Goal: Check status

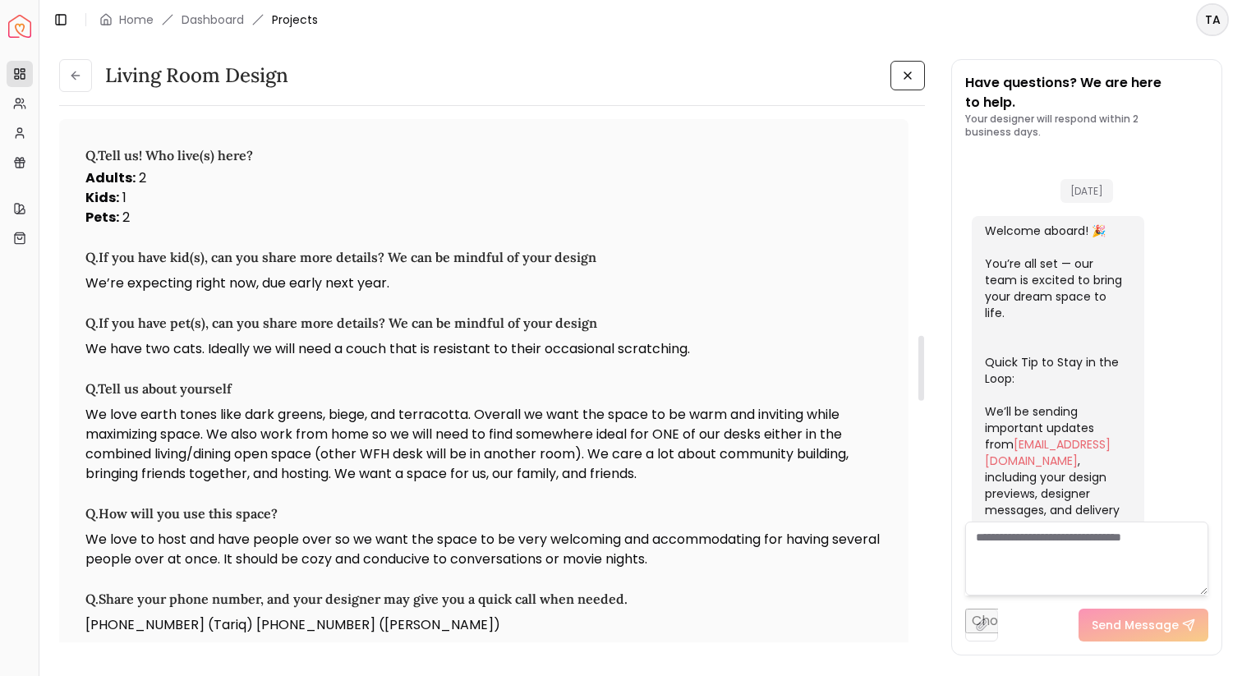
scroll to position [964, 0]
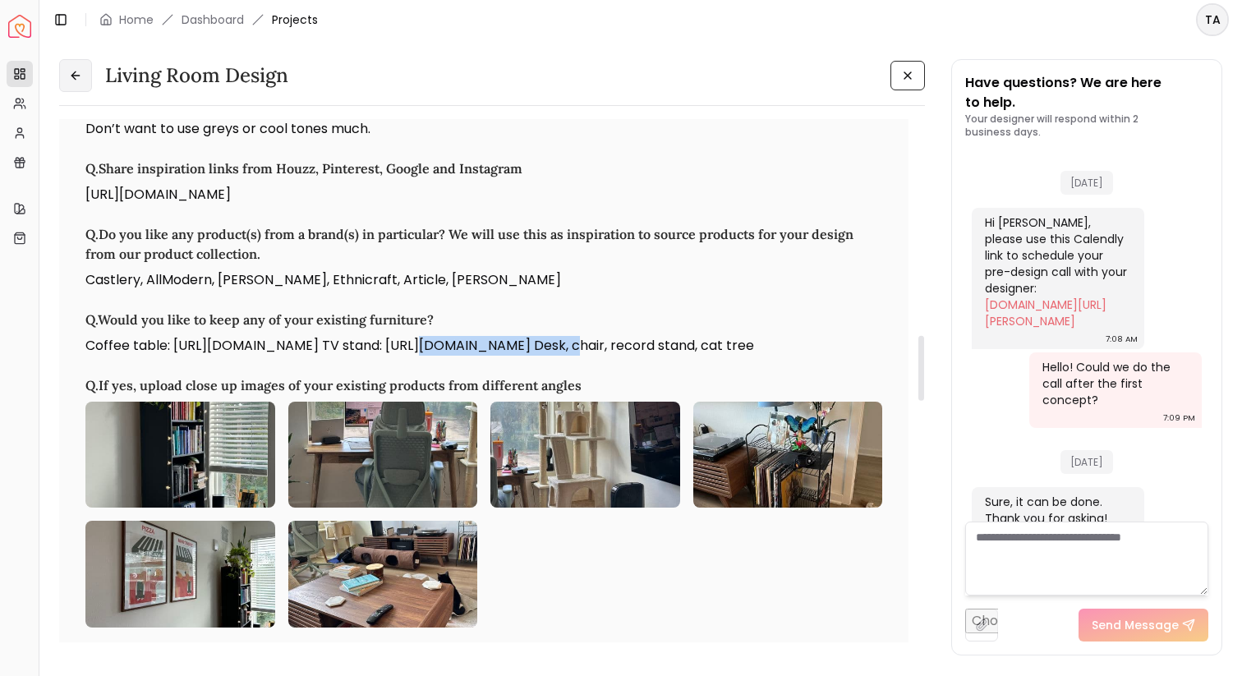
click at [79, 71] on icon at bounding box center [75, 75] width 13 height 13
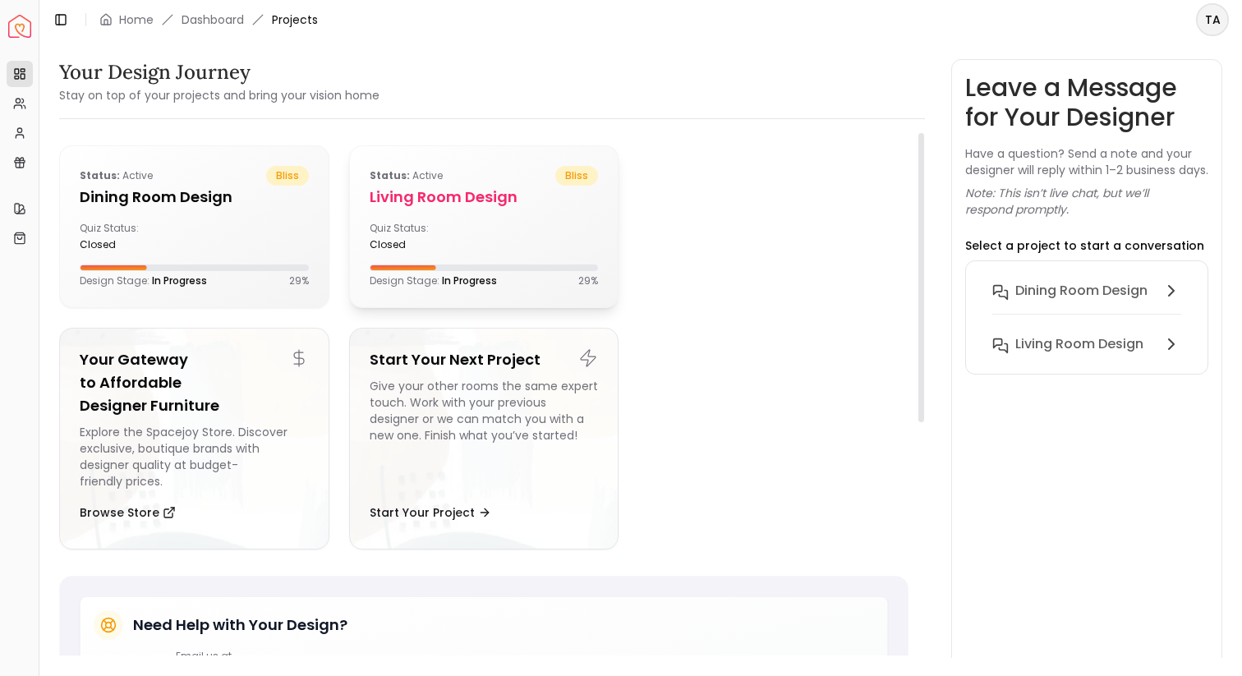
click at [368, 228] on div "Status: active bliss Living Room design Quiz Status: closed Design Stage: In Pr…" at bounding box center [484, 226] width 269 height 161
